Goal: Transaction & Acquisition: Purchase product/service

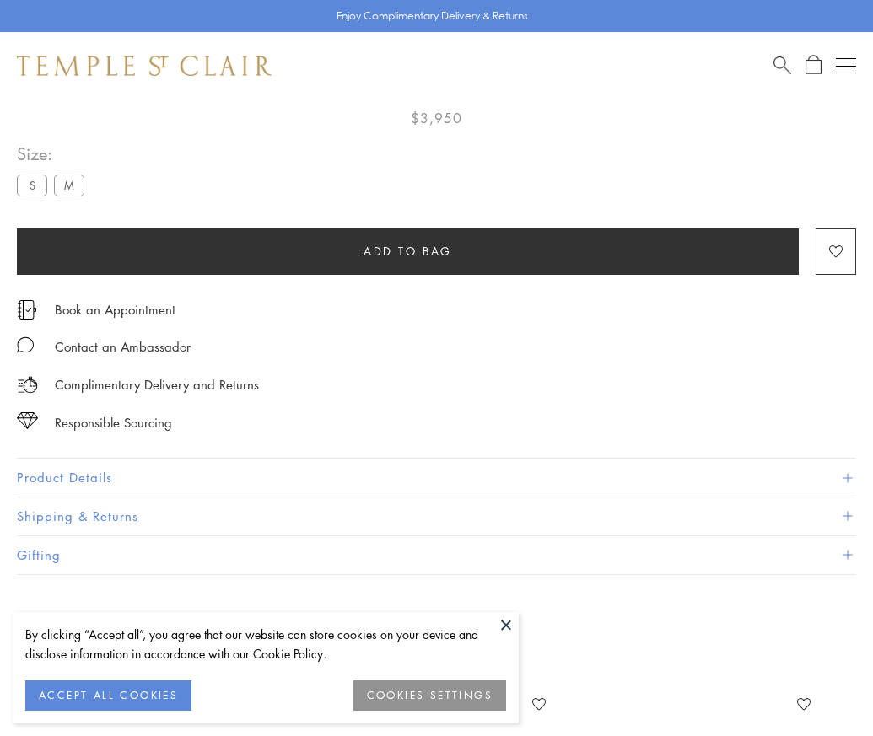
click at [407, 242] on span "Add to bag" at bounding box center [407, 251] width 89 height 19
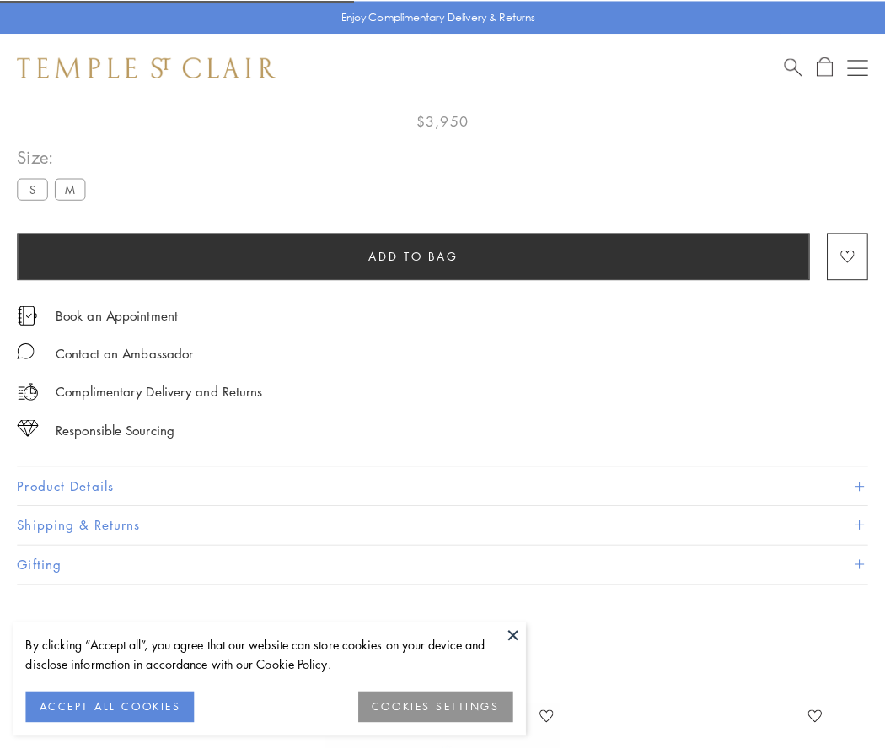
scroll to position [99, 0]
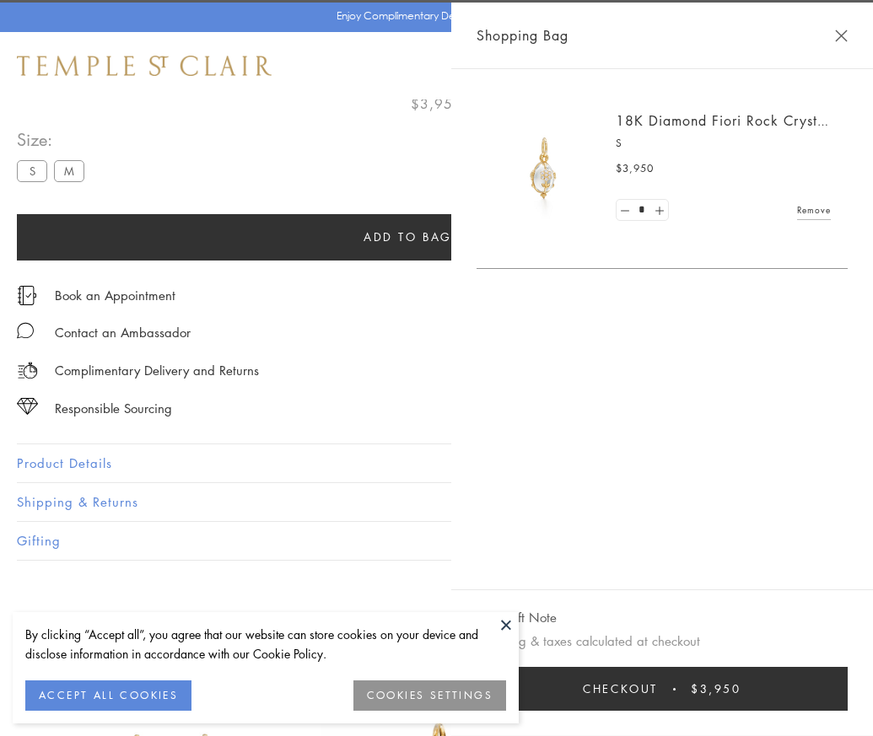
click at [847, 701] on button "Checkout $3,950" at bounding box center [661, 689] width 371 height 44
